Goal: Information Seeking & Learning: Learn about a topic

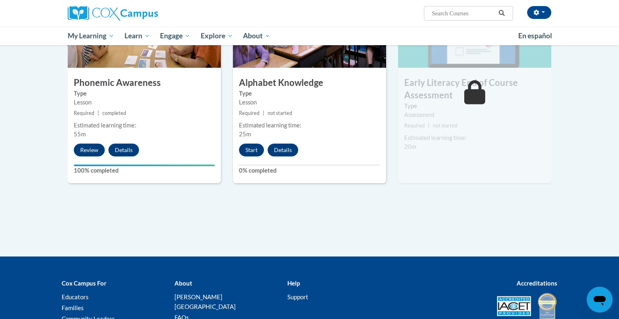
scroll to position [447, 0]
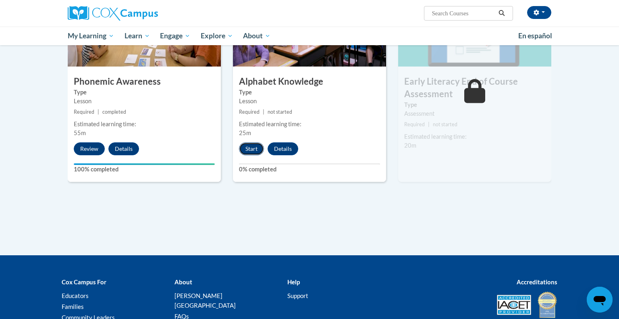
click at [249, 147] on button "Start" at bounding box center [251, 148] width 25 height 13
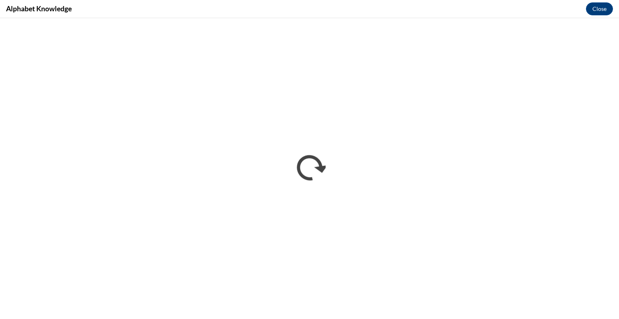
scroll to position [0, 0]
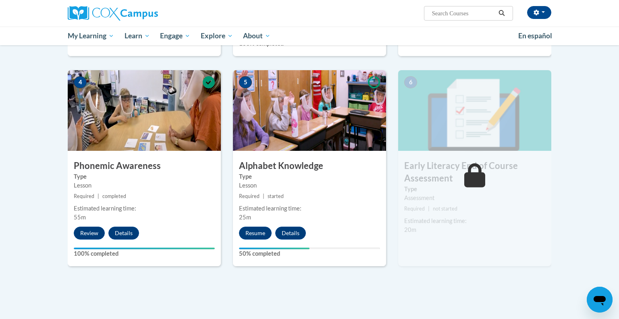
scroll to position [357, 0]
